Goal: Task Accomplishment & Management: Manage account settings

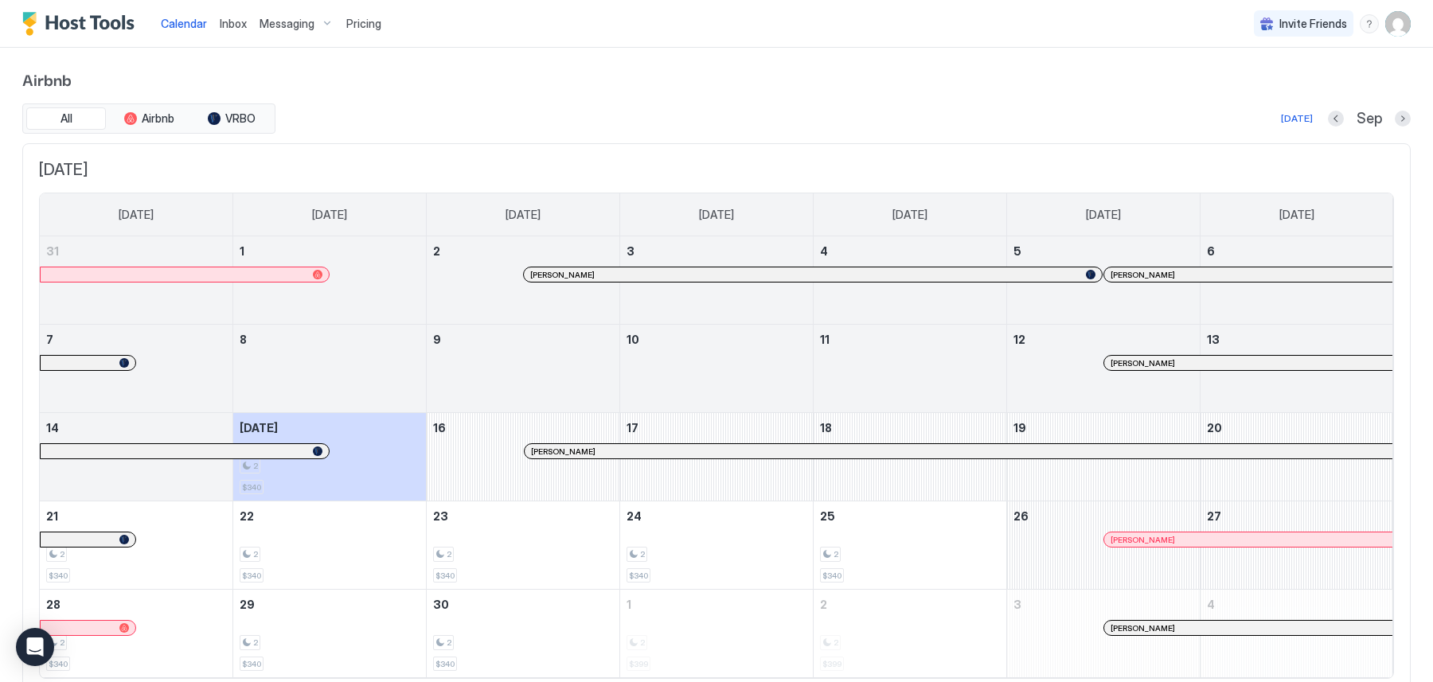
click at [229, 29] on span "Inbox" at bounding box center [233, 24] width 27 height 14
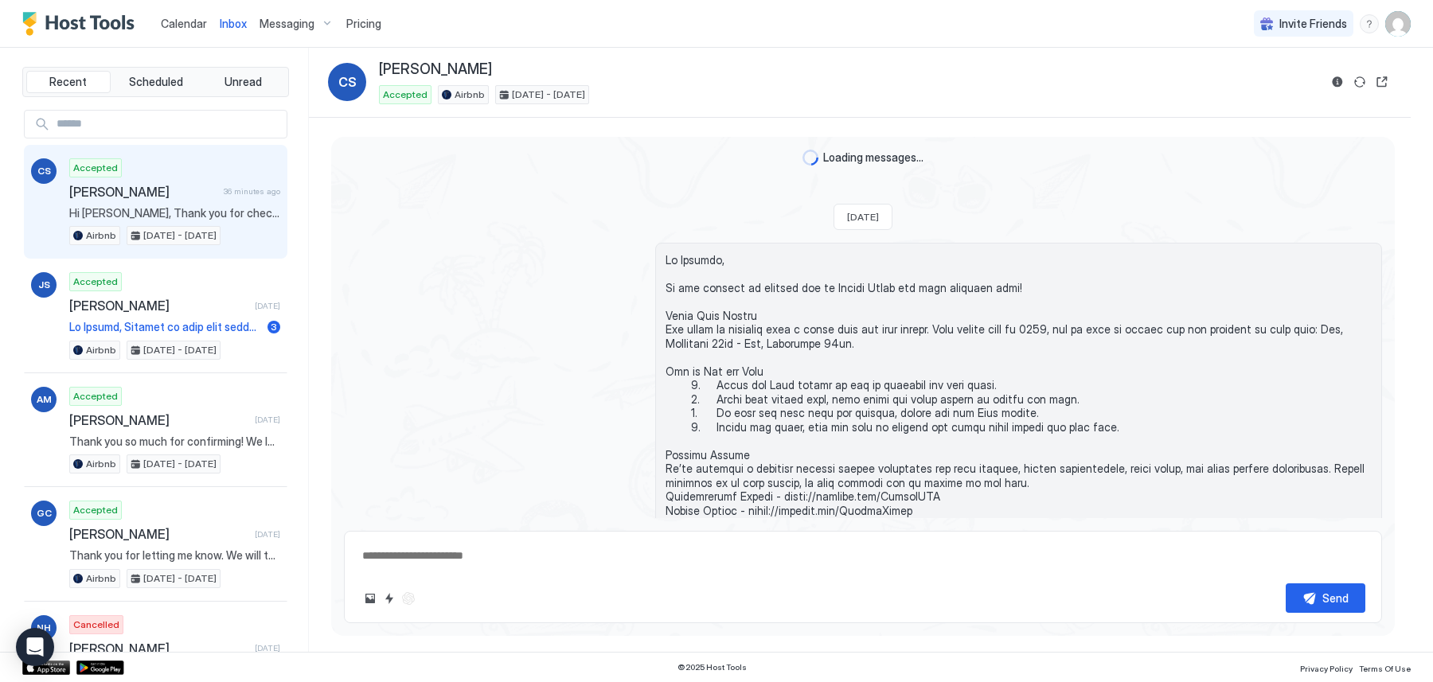
scroll to position [1745, 0]
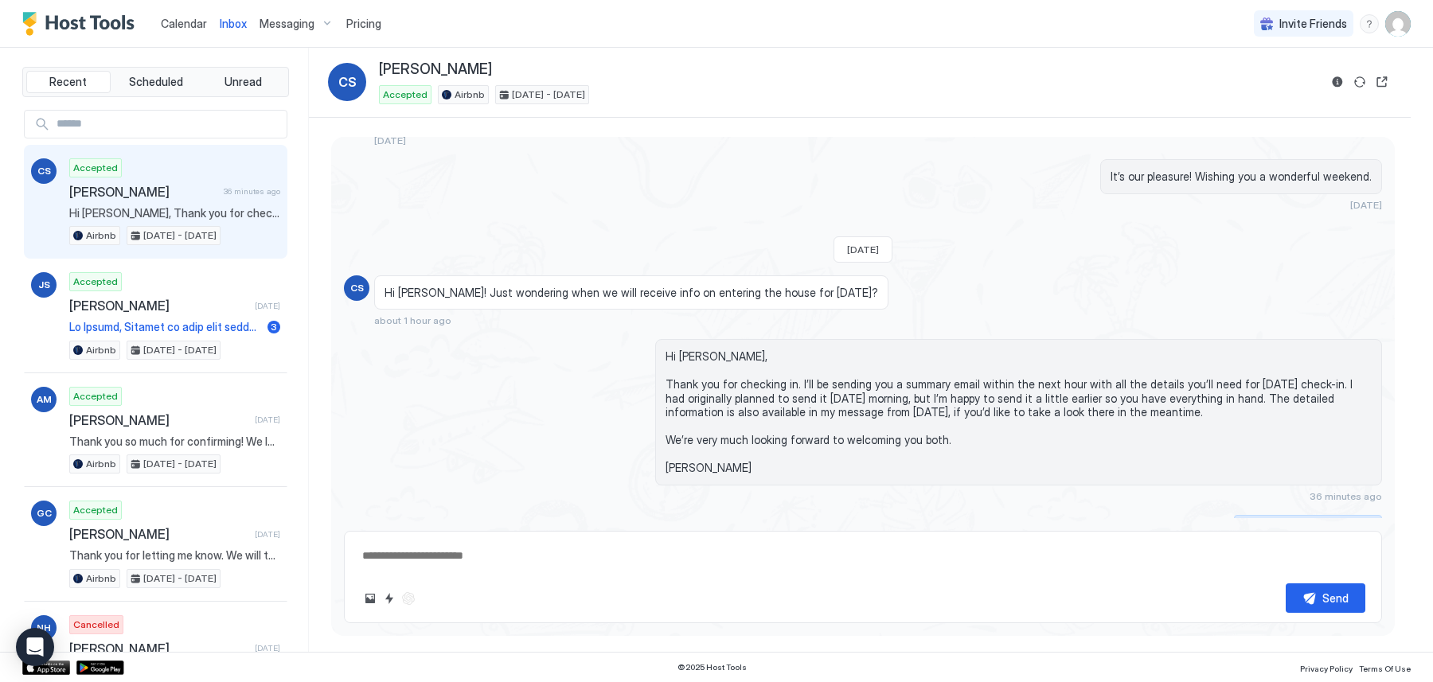
click at [1323, 518] on div "Scheduled Messages" at bounding box center [1310, 526] width 108 height 17
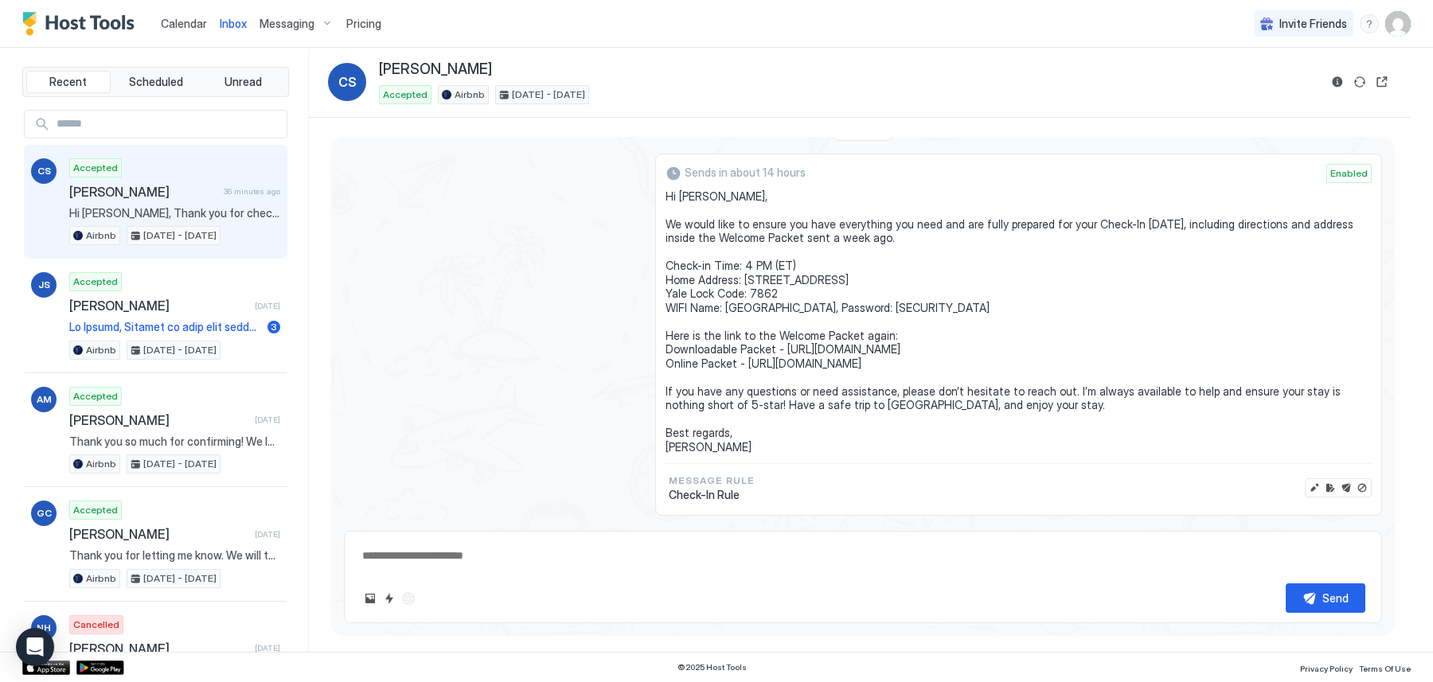
scroll to position [2167, 0]
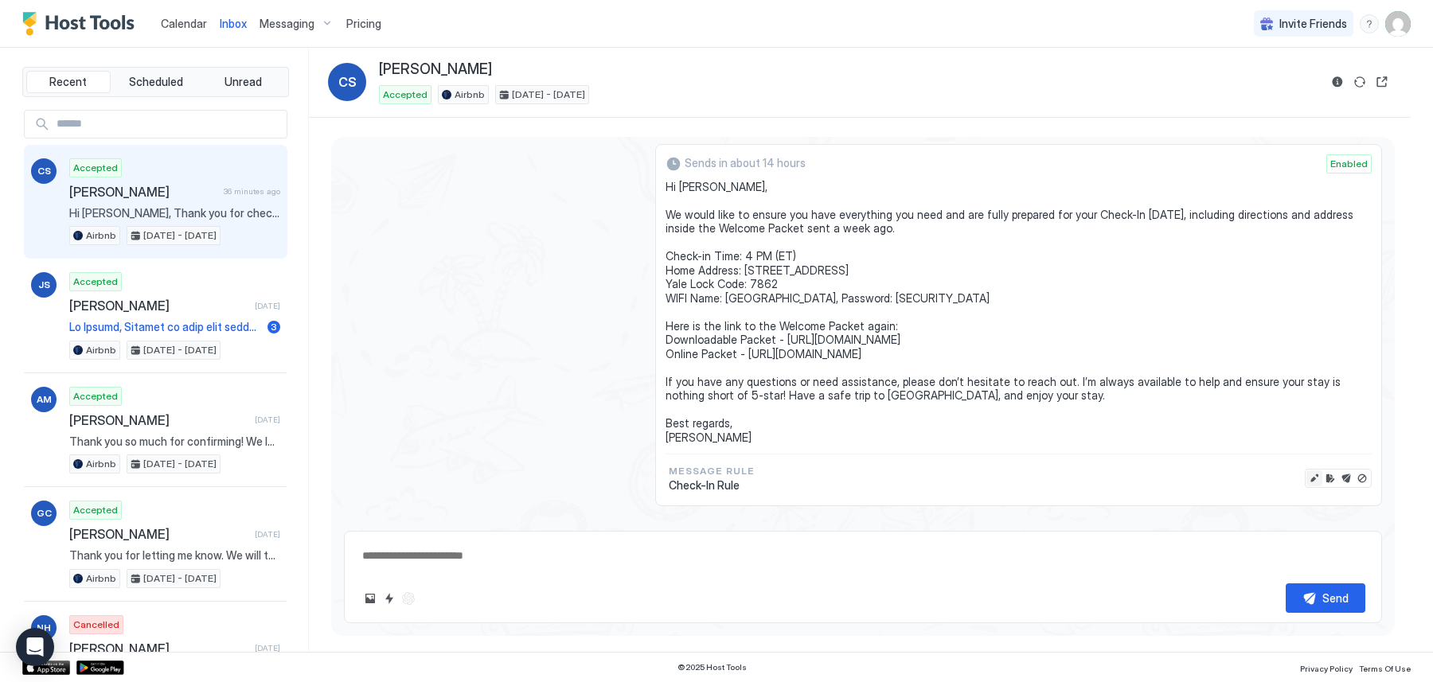
click at [1311, 471] on button "Edit message" at bounding box center [1315, 479] width 16 height 16
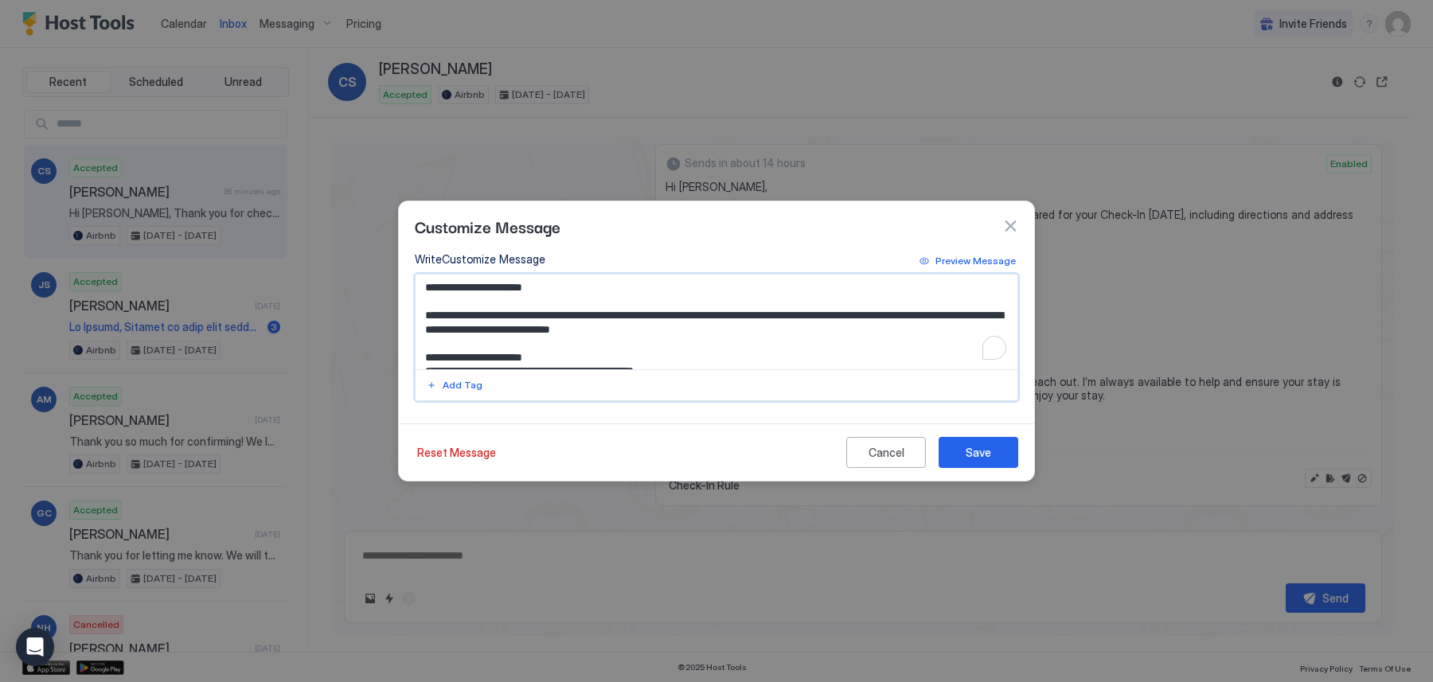
type textarea "*"
drag, startPoint x: 887, startPoint y: 313, endPoint x: 910, endPoint y: 313, distance: 23.1
click at [910, 313] on textarea "**********" at bounding box center [718, 322] width 604 height 95
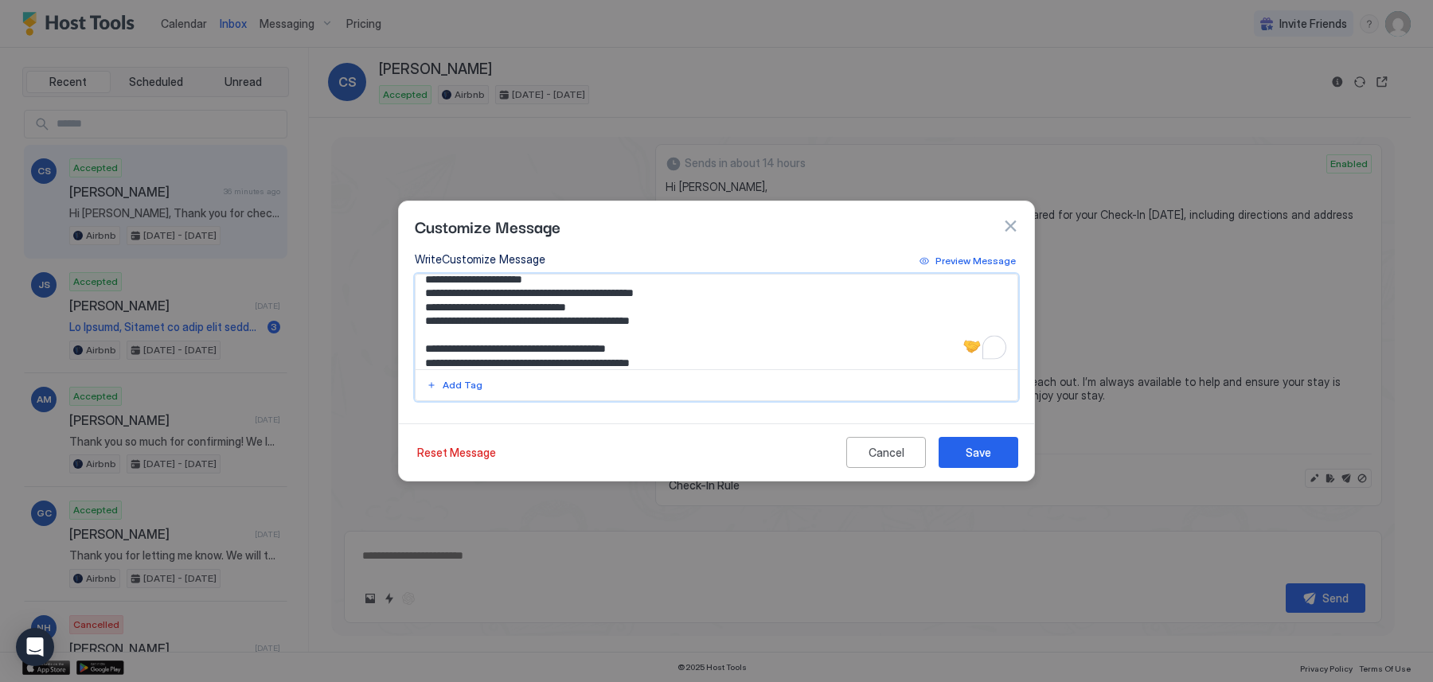
scroll to position [88, 0]
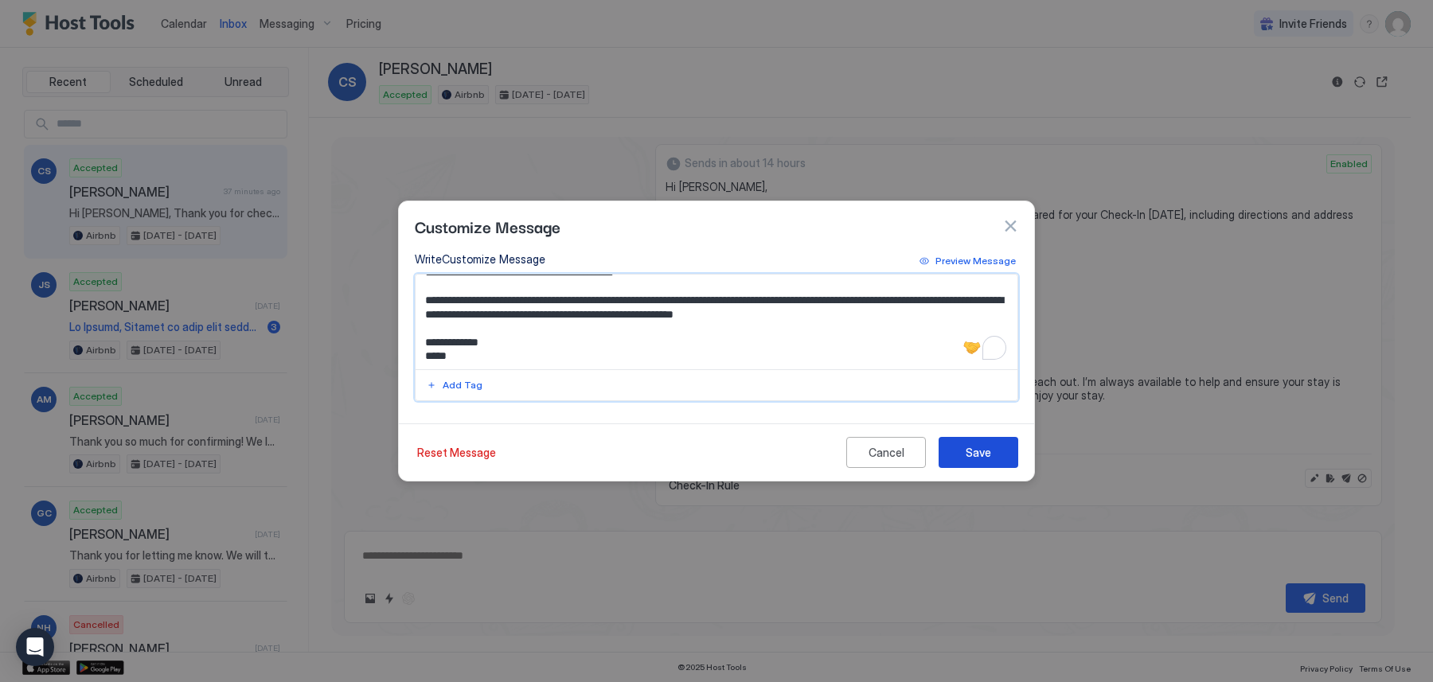
type textarea "**********"
click at [984, 457] on div "Save" at bounding box center [978, 452] width 25 height 17
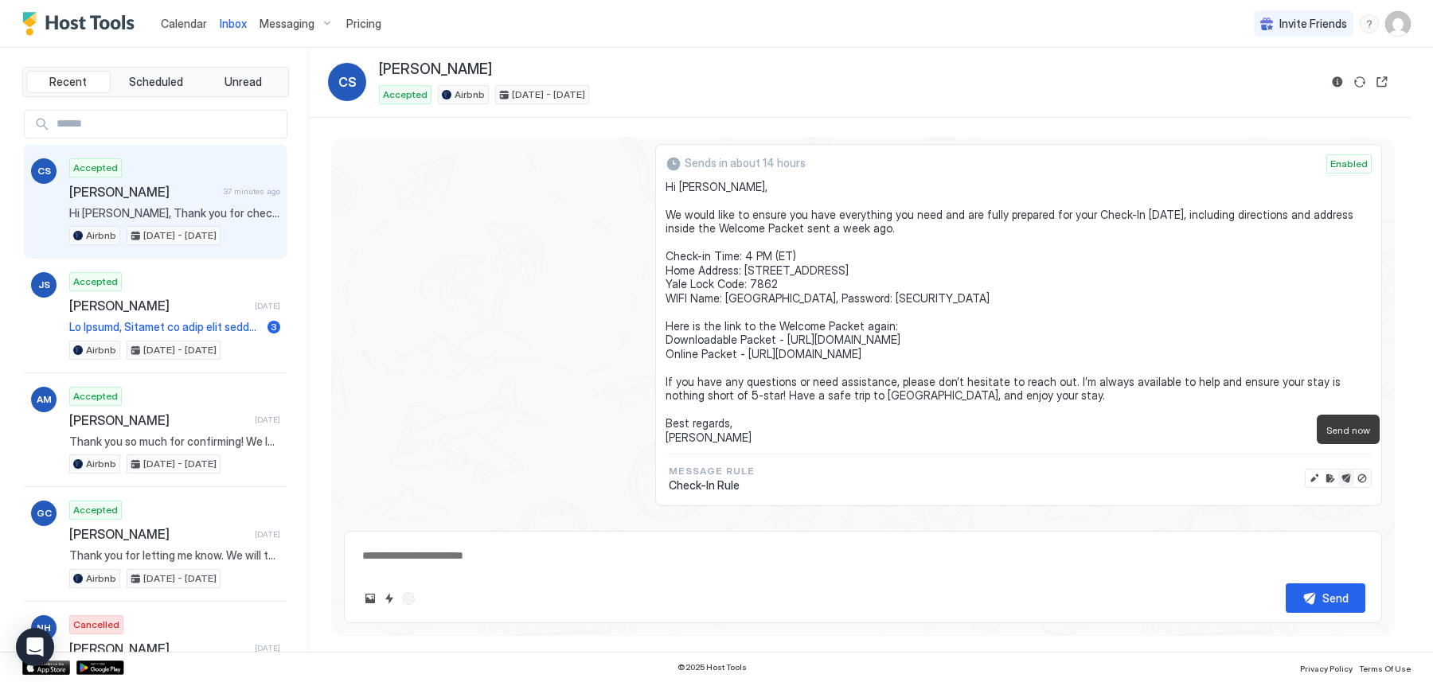
click at [1343, 471] on button "Send now" at bounding box center [1347, 479] width 16 height 16
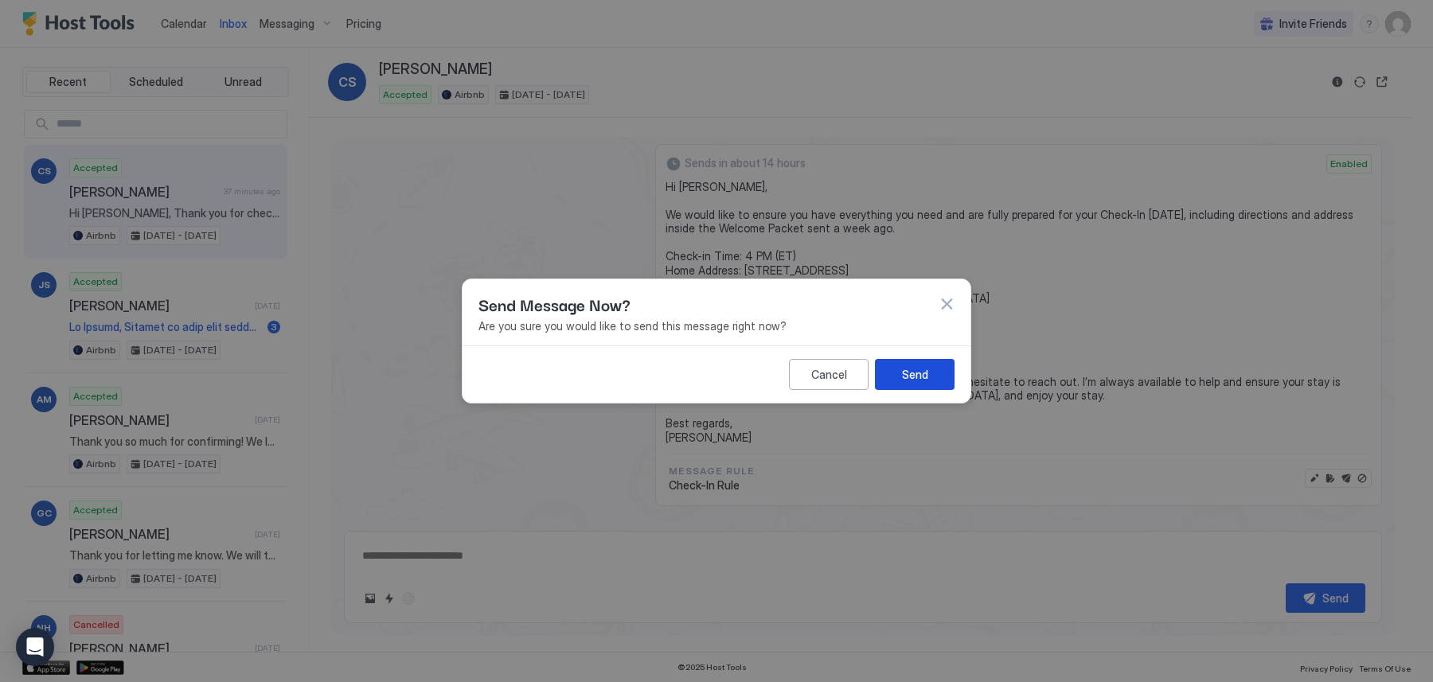
click at [936, 377] on button "Send" at bounding box center [915, 374] width 80 height 31
type textarea "*"
